Goal: Information Seeking & Learning: Check status

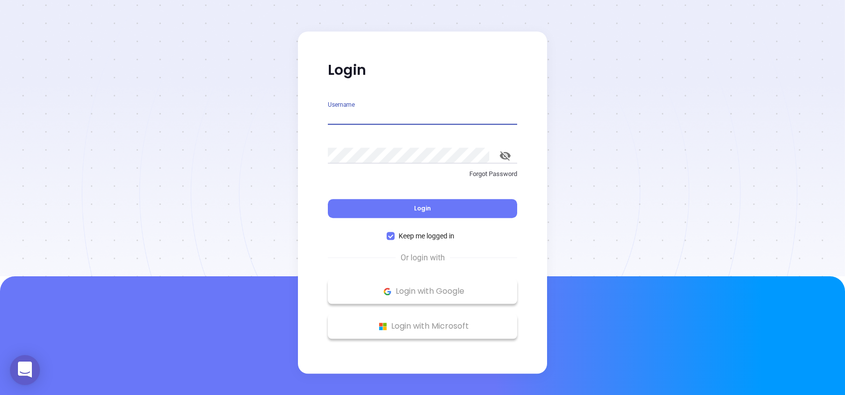
click at [393, 110] on input "Username" at bounding box center [422, 117] width 189 height 16
type input "[PERSON_NAME][EMAIL_ADDRESS][DOMAIN_NAME]"
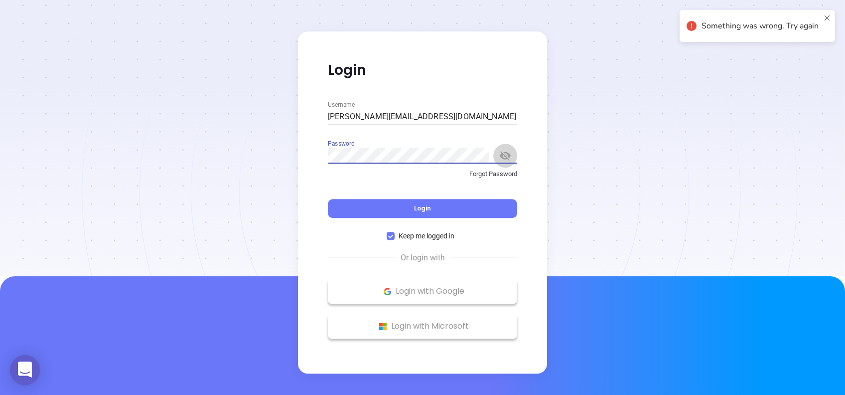
click at [503, 158] on icon "toggle password visibility" at bounding box center [505, 155] width 11 height 9
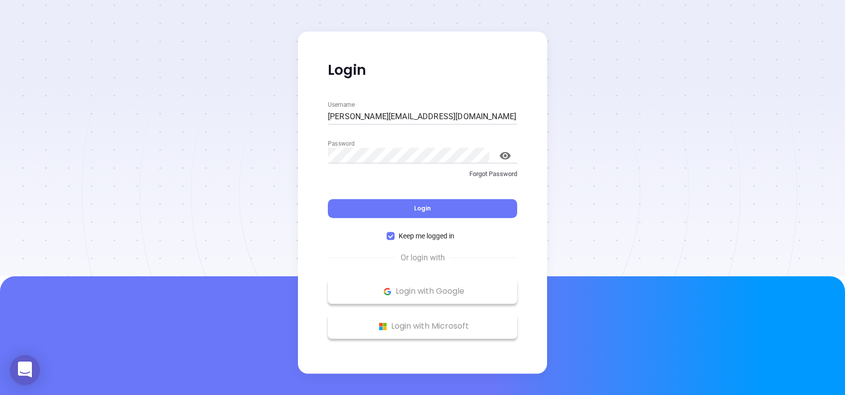
click at [397, 195] on div "Login" at bounding box center [422, 202] width 189 height 31
click at [396, 206] on button "Login" at bounding box center [422, 208] width 189 height 19
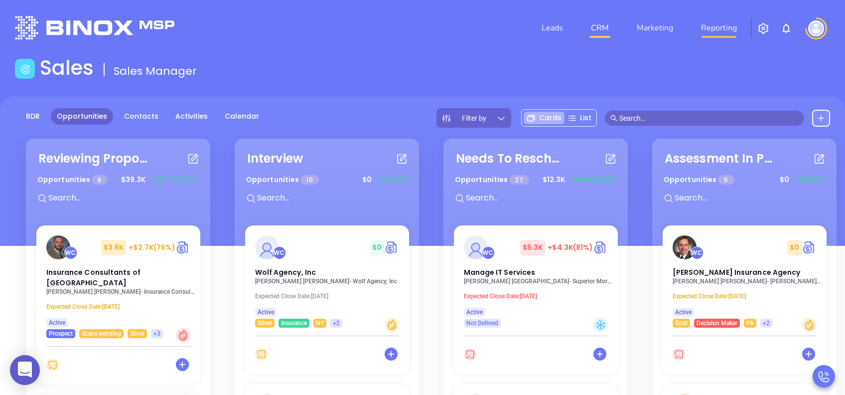
click at [708, 27] on link "Reporting" at bounding box center [719, 28] width 44 height 20
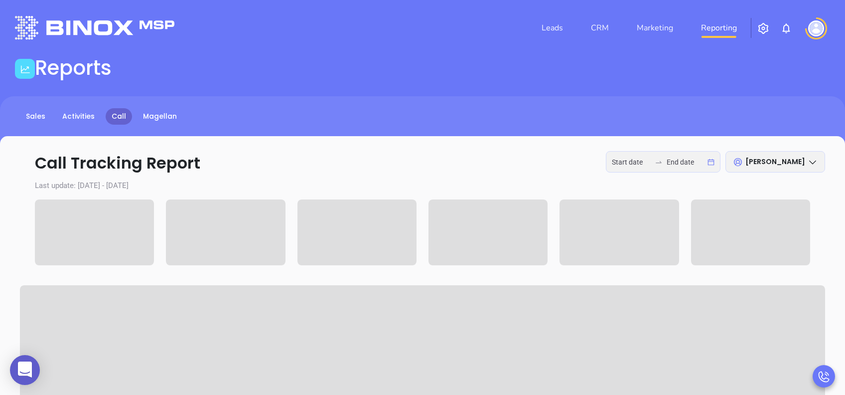
type input "[DATE]"
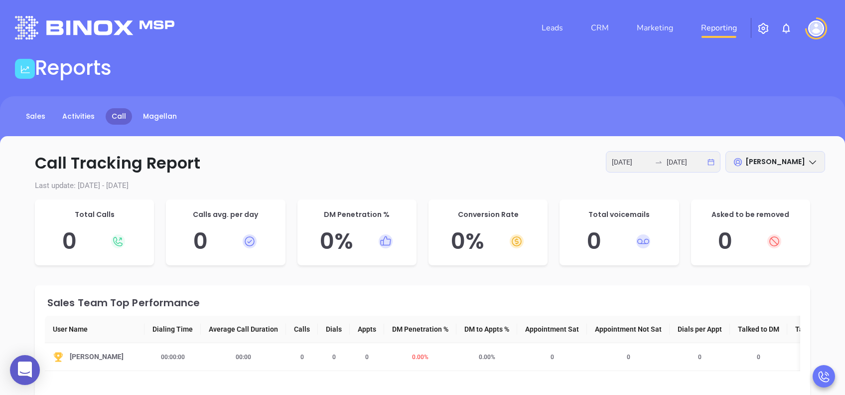
click at [708, 165] on div "[DATE] [DATE]" at bounding box center [663, 161] width 115 height 21
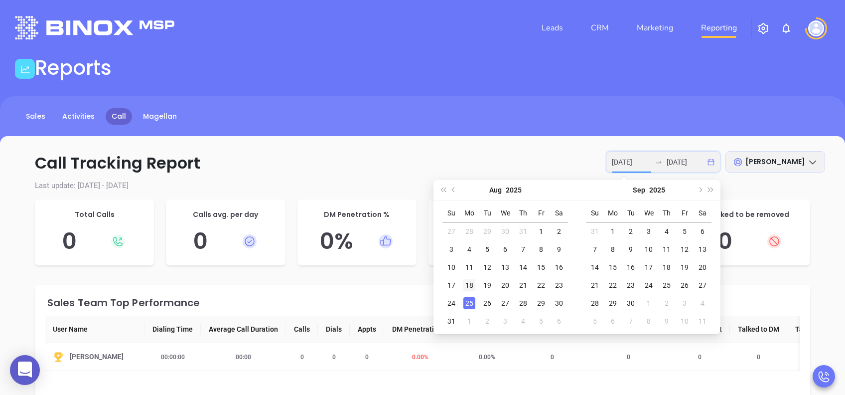
type input "[DATE]"
click at [466, 285] on div "18" at bounding box center [469, 285] width 12 height 12
type input "[DATE]"
click at [538, 285] on div "22" at bounding box center [541, 285] width 12 height 12
